Goal: Information Seeking & Learning: Compare options

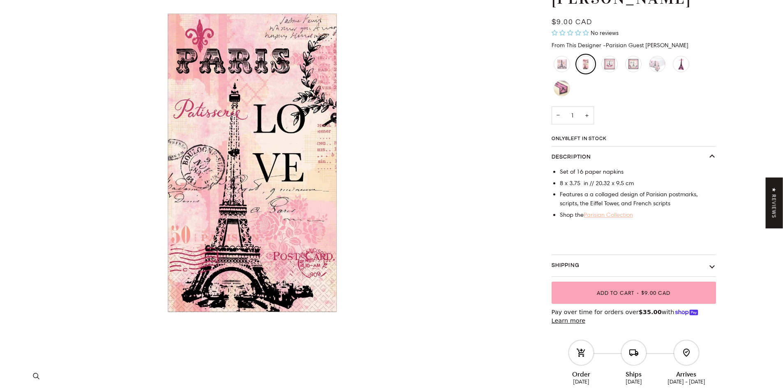
scroll to position [164, 0]
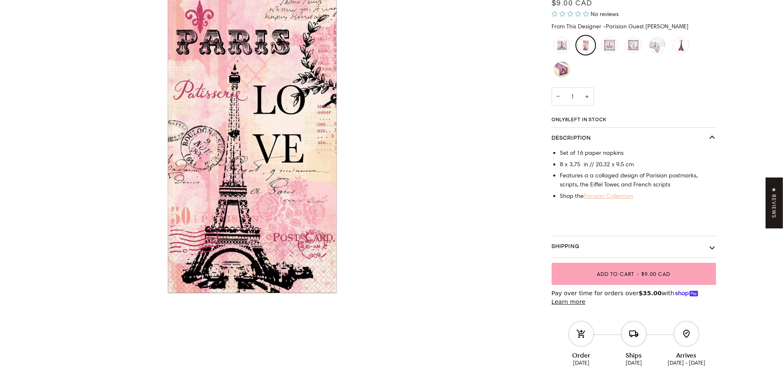
click at [710, 244] on button "Shipping" at bounding box center [634, 246] width 164 height 21
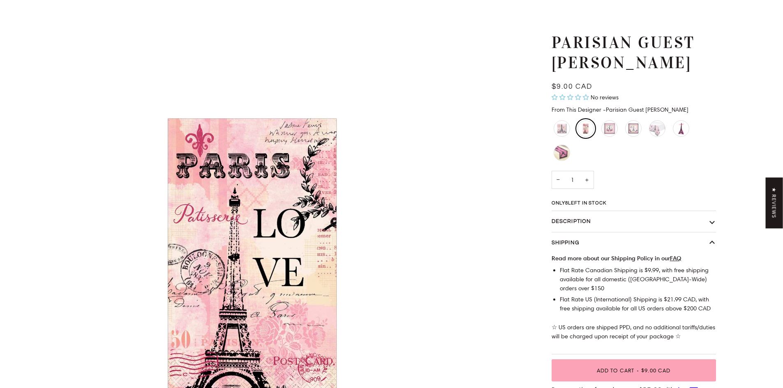
scroll to position [0, 0]
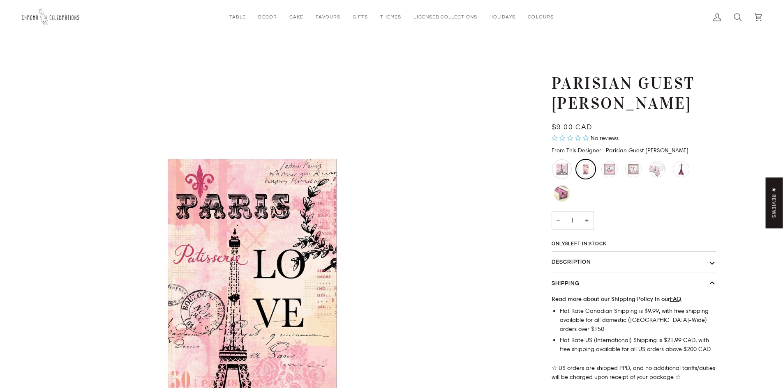
click at [562, 170] on div "Eiffel Tower Paris Napkins - Large" at bounding box center [562, 169] width 20 height 20
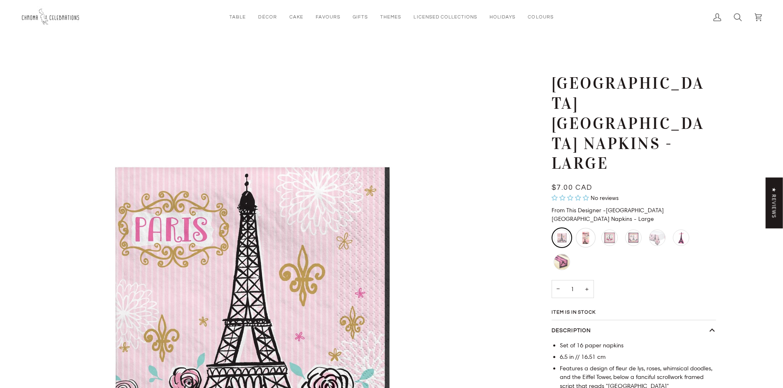
click at [580, 228] on div "Parisian Guest Towel Napkins" at bounding box center [586, 238] width 20 height 20
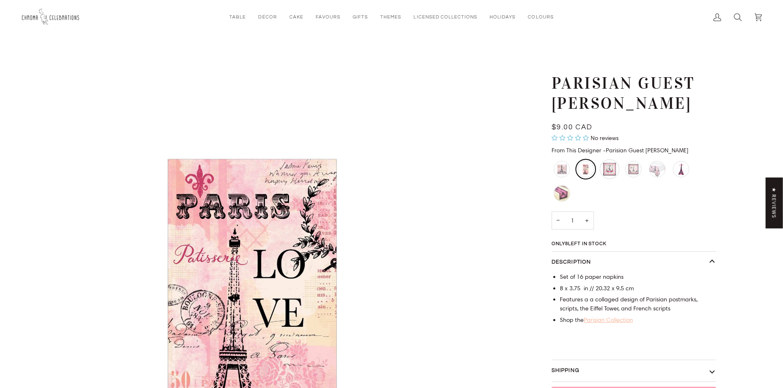
click at [608, 172] on div "Eiffel Tower Paris Plates - Large" at bounding box center [610, 169] width 20 height 20
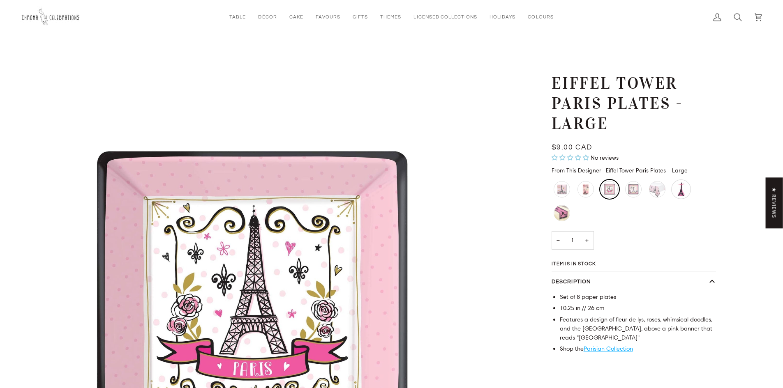
click at [673, 190] on div "Eiffel Tower Favour Boxes" at bounding box center [681, 190] width 20 height 20
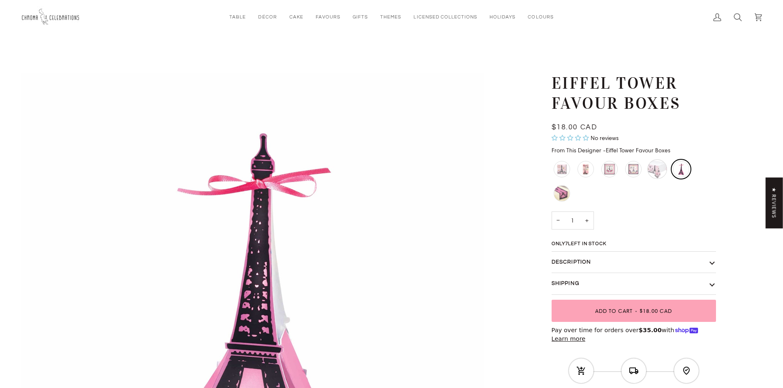
click at [651, 175] on div "Pink Parisian Eiffel Tower Table Cover" at bounding box center [657, 169] width 20 height 20
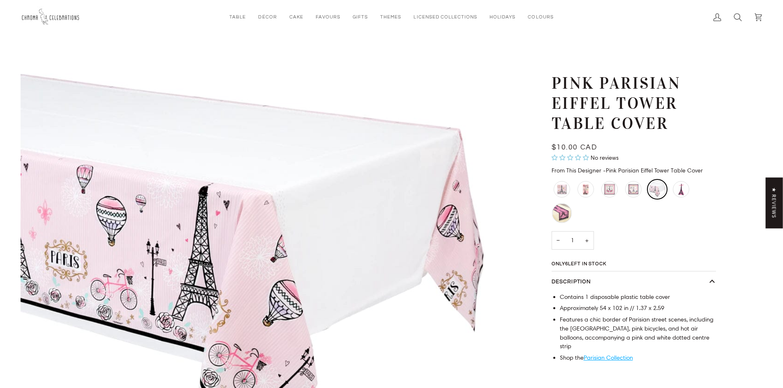
click at [557, 206] on div "Pink Parisian Eiffel Tower Table Runner" at bounding box center [562, 213] width 20 height 20
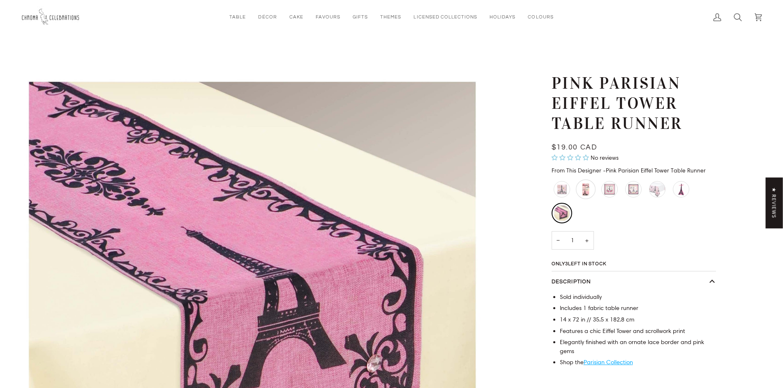
click at [582, 186] on div "Parisian Guest Towel Napkins" at bounding box center [586, 190] width 20 height 20
